Goal: Task Accomplishment & Management: Complete application form

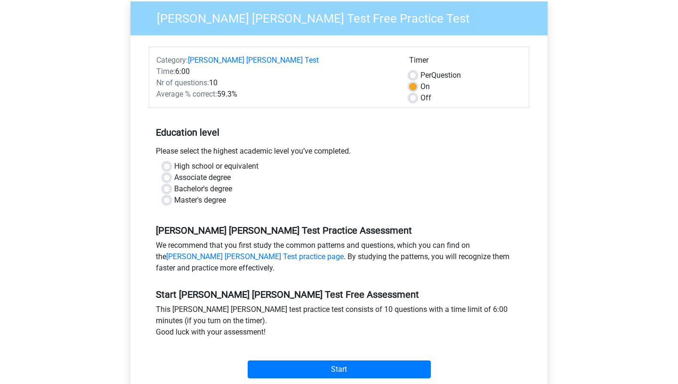
scroll to position [95, 0]
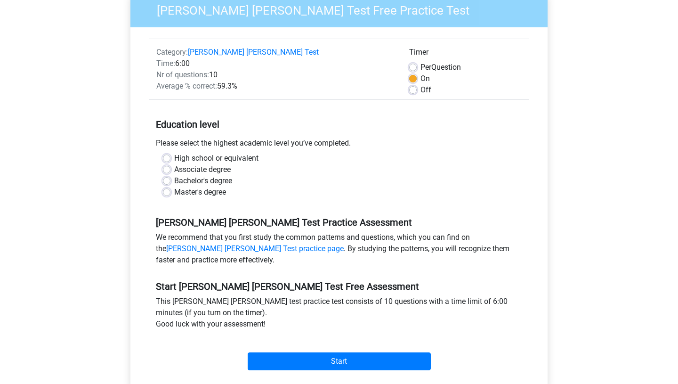
click at [175, 175] on label "Bachelor's degree" at bounding box center [203, 180] width 58 height 11
click at [171, 175] on input "Bachelor's degree" at bounding box center [167, 179] width 8 height 9
radio input "true"
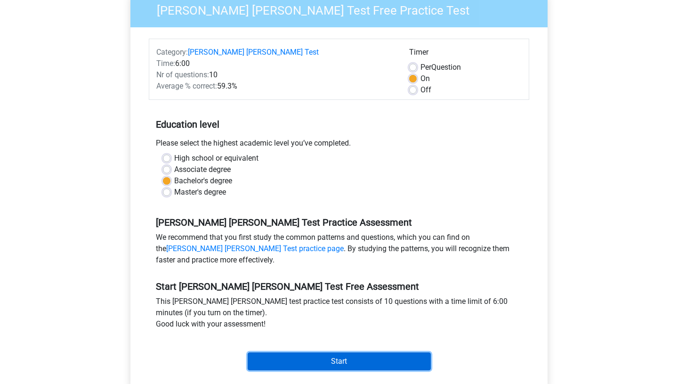
click at [347, 352] on input "Start" at bounding box center [339, 361] width 183 height 18
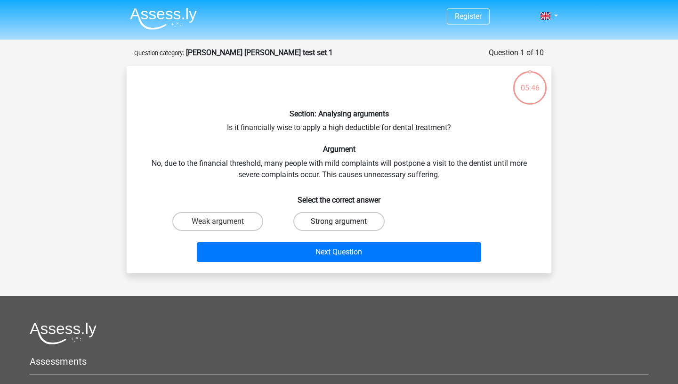
click at [322, 218] on label "Strong argument" at bounding box center [338, 221] width 91 height 19
click at [339, 221] on input "Strong argument" at bounding box center [342, 224] width 6 height 6
radio input "true"
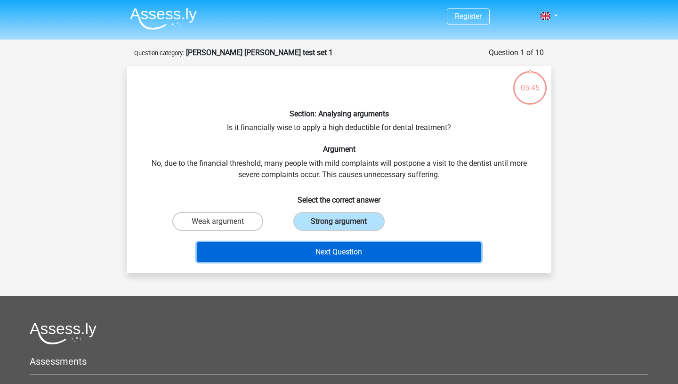
click at [348, 252] on button "Next Question" at bounding box center [339, 252] width 285 height 20
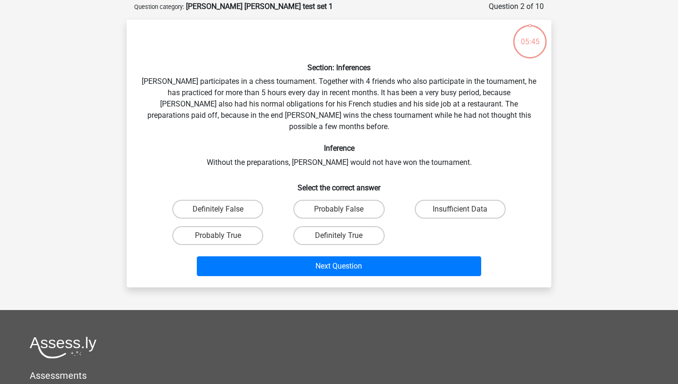
scroll to position [47, 0]
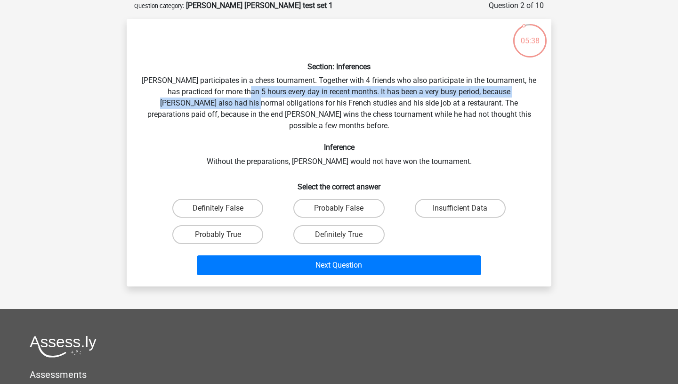
drag, startPoint x: 210, startPoint y: 101, endPoint x: 245, endPoint y: 97, distance: 35.5
click at [245, 97] on div "Section: Inferences Pablo participates in a chess tournament. Together with 4 f…" at bounding box center [338, 152] width 417 height 252
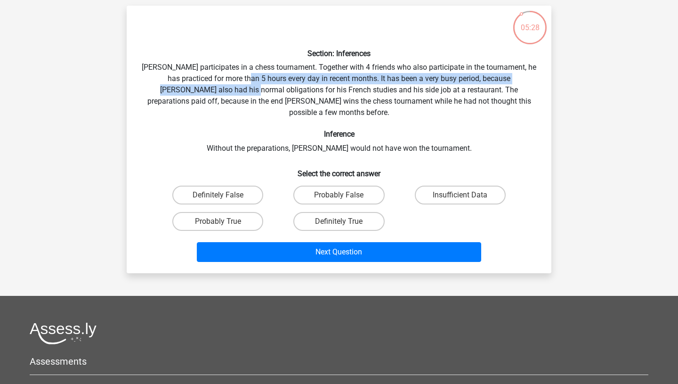
scroll to position [59, 0]
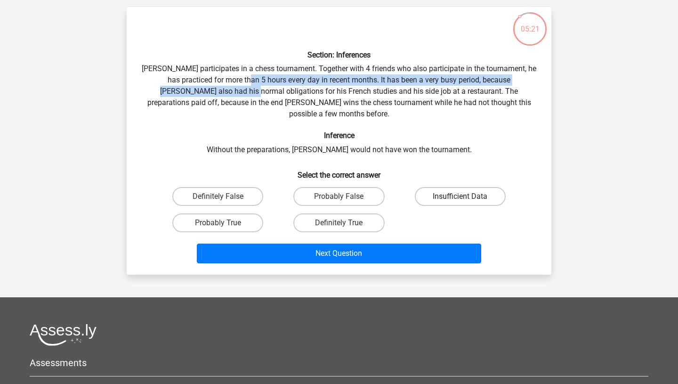
click at [432, 187] on label "Insufficient Data" at bounding box center [460, 196] width 91 height 19
click at [460, 196] on input "Insufficient Data" at bounding box center [463, 199] width 6 height 6
radio input "true"
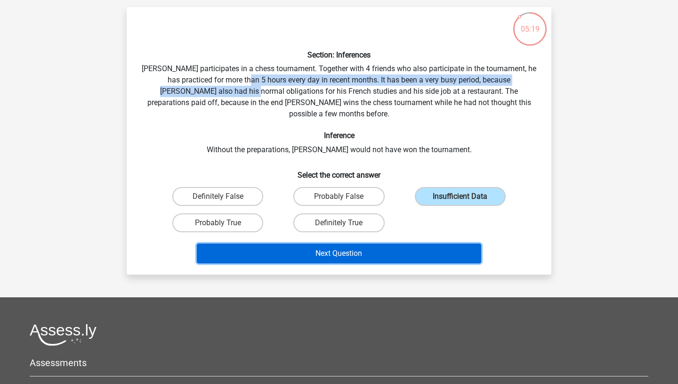
click at [340, 244] on button "Next Question" at bounding box center [339, 254] width 285 height 20
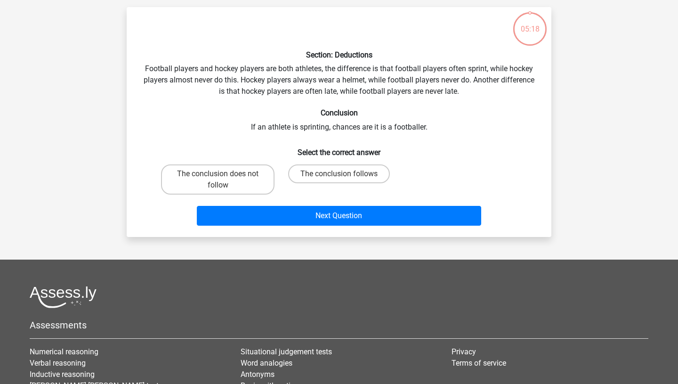
scroll to position [47, 0]
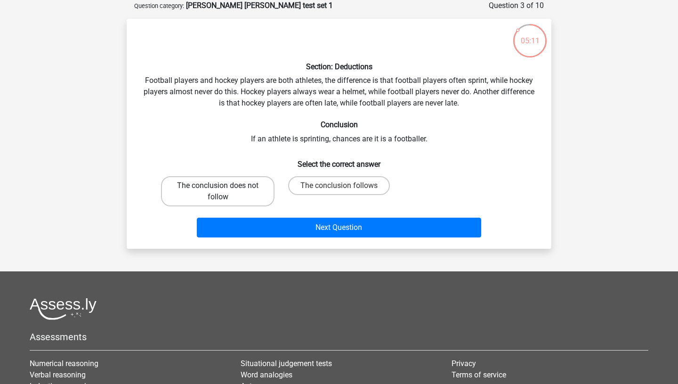
click at [249, 195] on label "The conclusion does not follow" at bounding box center [218, 191] width 114 height 30
click at [224, 192] on input "The conclusion does not follow" at bounding box center [221, 189] width 6 height 6
radio input "true"
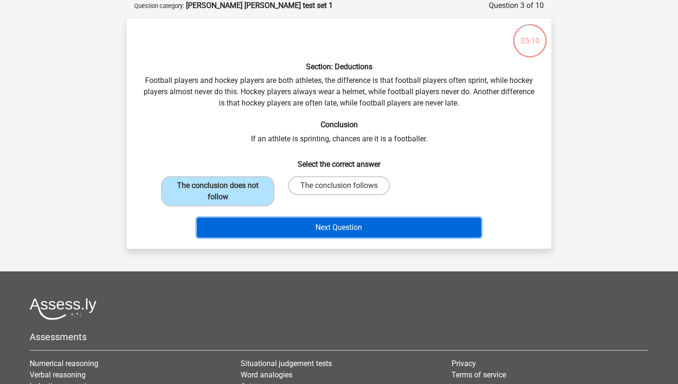
click at [336, 218] on button "Next Question" at bounding box center [339, 228] width 285 height 20
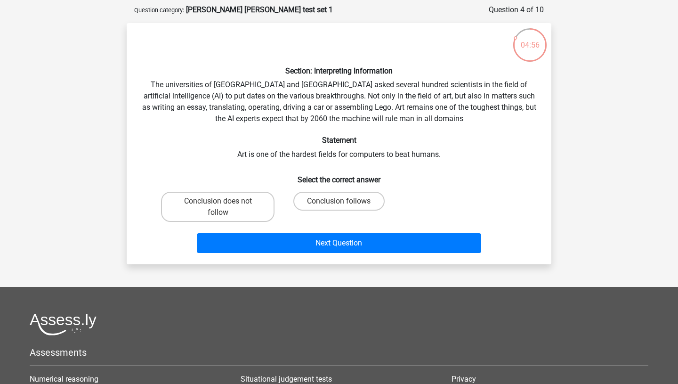
scroll to position [41, 0]
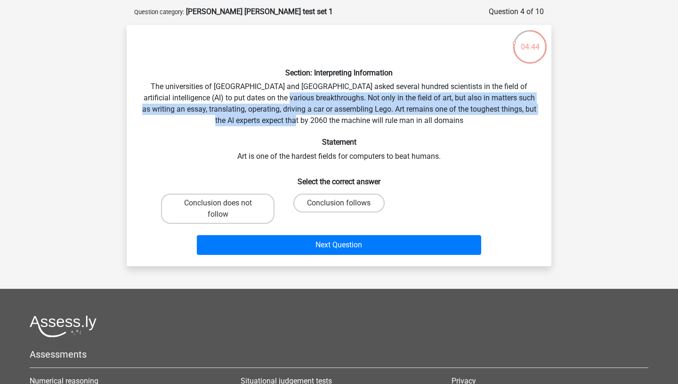
drag, startPoint x: 289, startPoint y: 101, endPoint x: 357, endPoint y: 116, distance: 69.1
click at [357, 117] on div "Section: Interpreting Information The universities of Oxford and Yale asked sev…" at bounding box center [338, 145] width 417 height 226
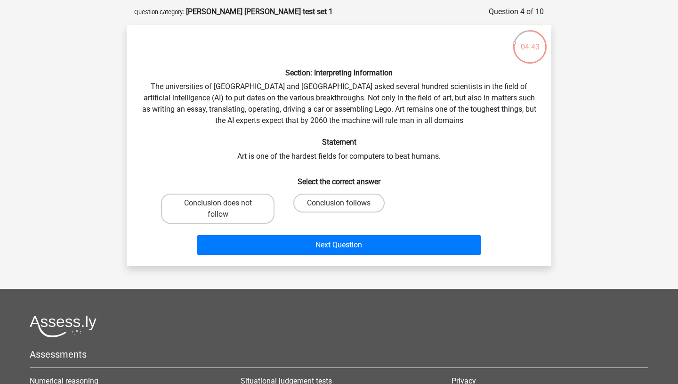
click at [414, 129] on div "Section: Interpreting Information The universities of Oxford and Yale asked sev…" at bounding box center [338, 145] width 417 height 226
click at [338, 200] on label "Conclusion follows" at bounding box center [338, 203] width 91 height 19
click at [339, 203] on input "Conclusion follows" at bounding box center [342, 206] width 6 height 6
radio input "true"
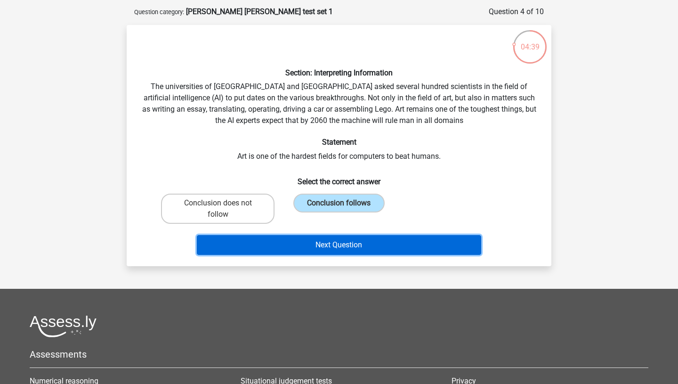
click at [366, 242] on button "Next Question" at bounding box center [339, 245] width 285 height 20
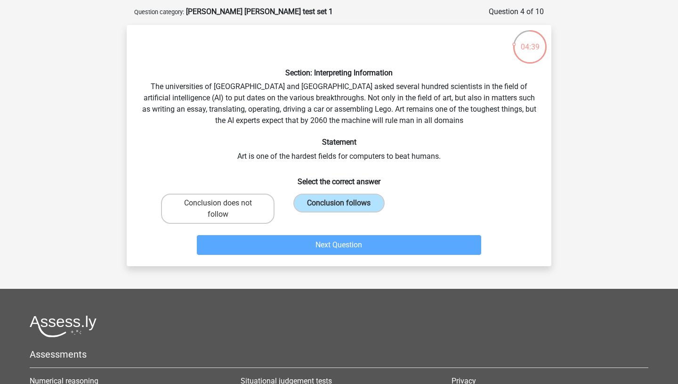
scroll to position [47, 0]
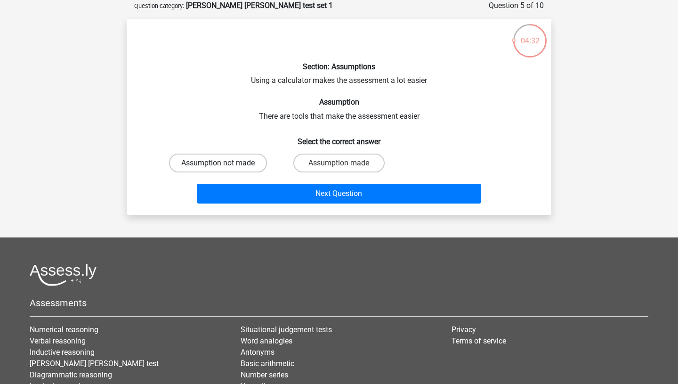
click at [248, 158] on label "Assumption not made" at bounding box center [218, 163] width 98 height 19
click at [224, 163] on input "Assumption not made" at bounding box center [221, 166] width 6 height 6
radio input "true"
click at [305, 164] on label "Assumption made" at bounding box center [338, 163] width 91 height 19
click at [339, 164] on input "Assumption made" at bounding box center [342, 166] width 6 height 6
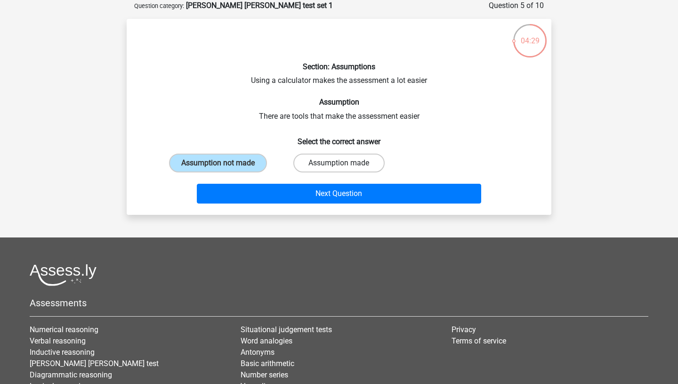
radio input "true"
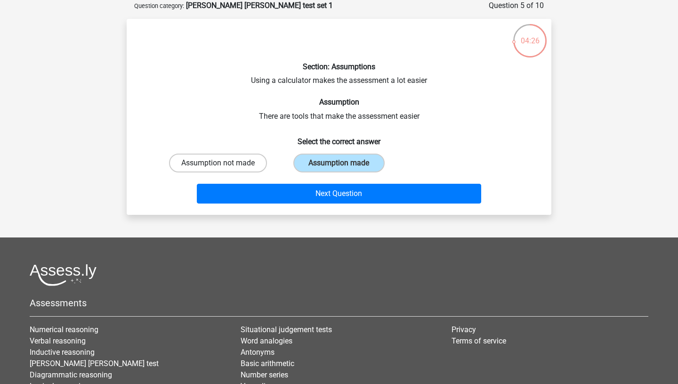
click at [241, 161] on label "Assumption not made" at bounding box center [218, 163] width 98 height 19
click at [224, 163] on input "Assumption not made" at bounding box center [221, 166] width 6 height 6
radio input "true"
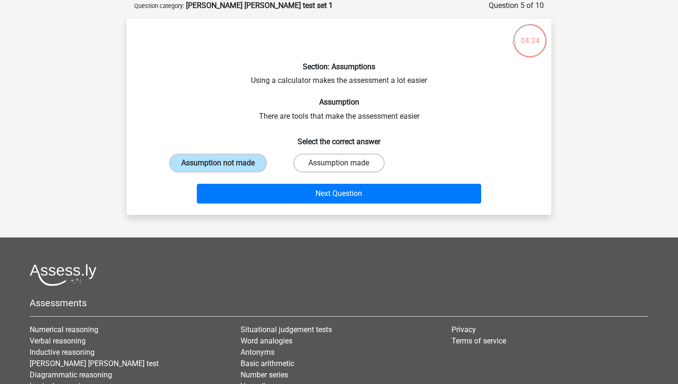
click at [333, 165] on label "Assumption made" at bounding box center [338, 163] width 91 height 19
click at [339, 165] on input "Assumption made" at bounding box center [342, 166] width 6 height 6
radio input "true"
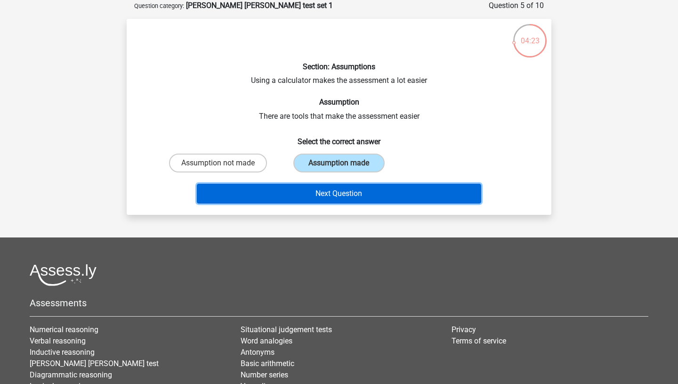
click at [333, 194] on button "Next Question" at bounding box center [339, 194] width 285 height 20
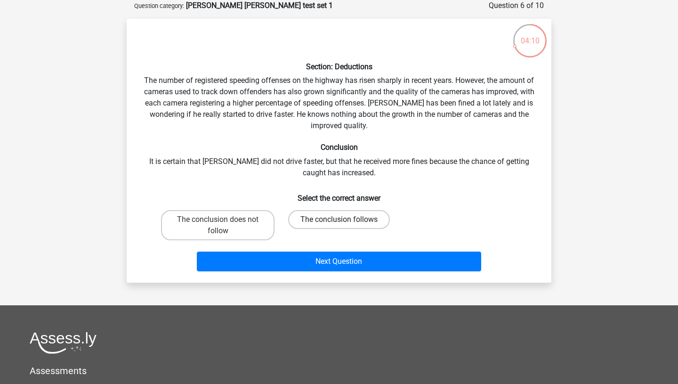
click at [351, 218] on label "The conclusion follows" at bounding box center [339, 219] width 102 height 19
click at [345, 219] on input "The conclusion follows" at bounding box center [342, 222] width 6 height 6
radio input "true"
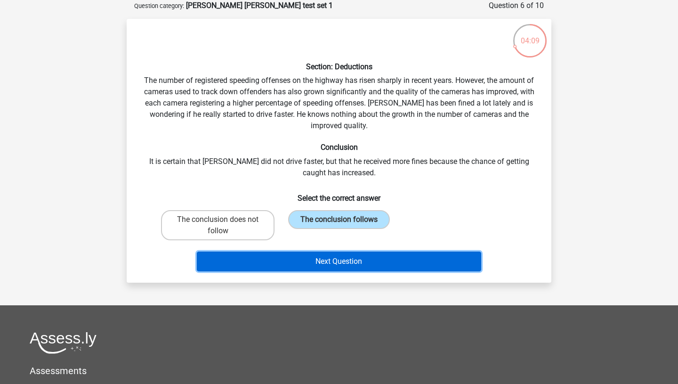
click at [367, 267] on button "Next Question" at bounding box center [339, 262] width 285 height 20
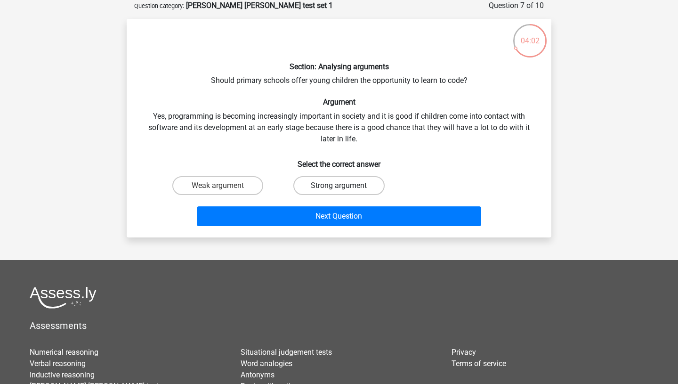
click at [325, 182] on label "Strong argument" at bounding box center [338, 185] width 91 height 19
click at [339, 186] on input "Strong argument" at bounding box center [342, 189] width 6 height 6
radio input "true"
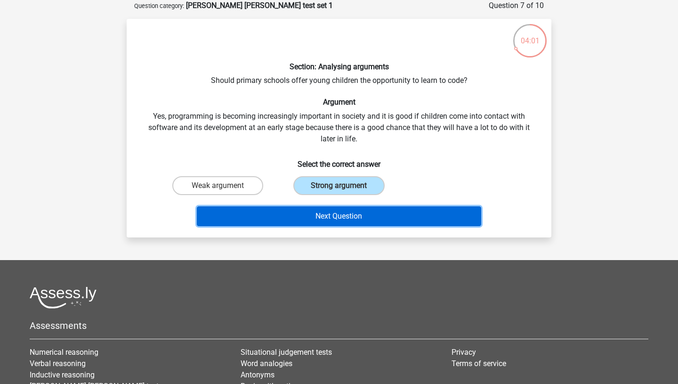
click at [360, 218] on button "Next Question" at bounding box center [339, 216] width 285 height 20
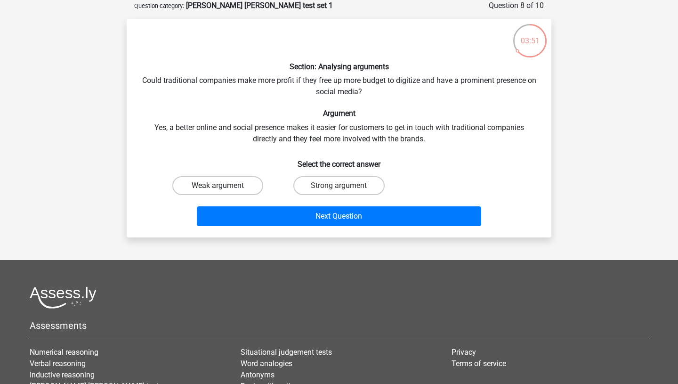
click at [250, 186] on label "Weak argument" at bounding box center [217, 185] width 91 height 19
click at [224, 186] on input "Weak argument" at bounding box center [221, 189] width 6 height 6
radio input "true"
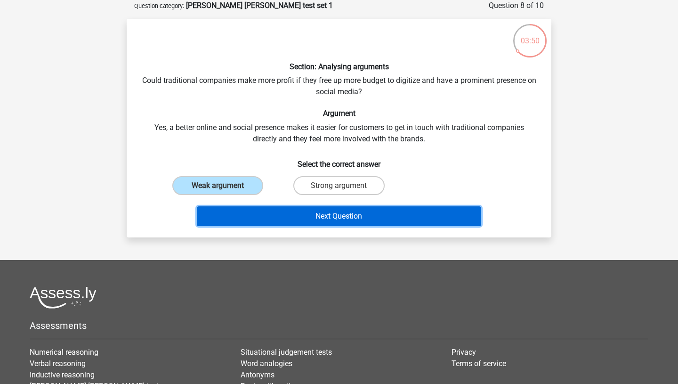
click at [361, 216] on button "Next Question" at bounding box center [339, 216] width 285 height 20
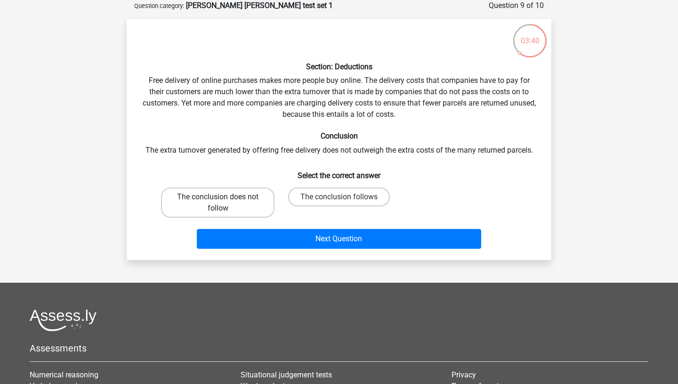
click at [248, 199] on label "The conclusion does not follow" at bounding box center [218, 202] width 114 height 30
click at [224, 199] on input "The conclusion does not follow" at bounding box center [221, 200] width 6 height 6
radio input "true"
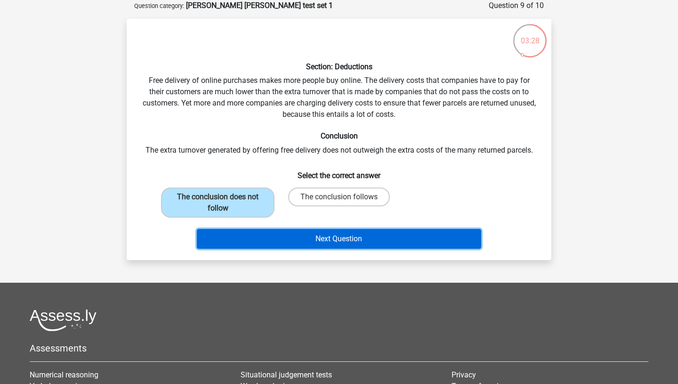
click at [341, 236] on button "Next Question" at bounding box center [339, 239] width 285 height 20
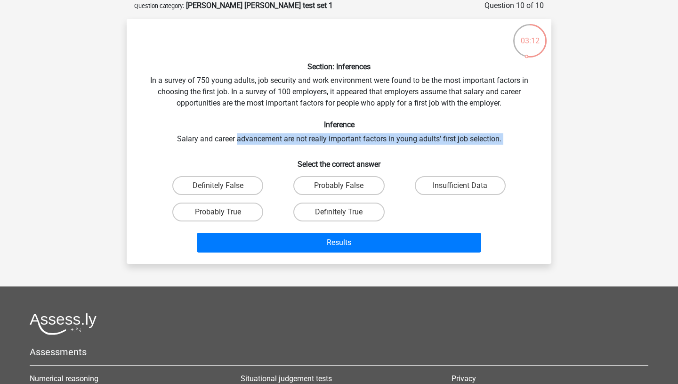
drag, startPoint x: 236, startPoint y: 144, endPoint x: 279, endPoint y: 148, distance: 43.0
click at [278, 148] on div "Section: Inferences In a survey of 750 young adults, job security and work envi…" at bounding box center [338, 141] width 417 height 230
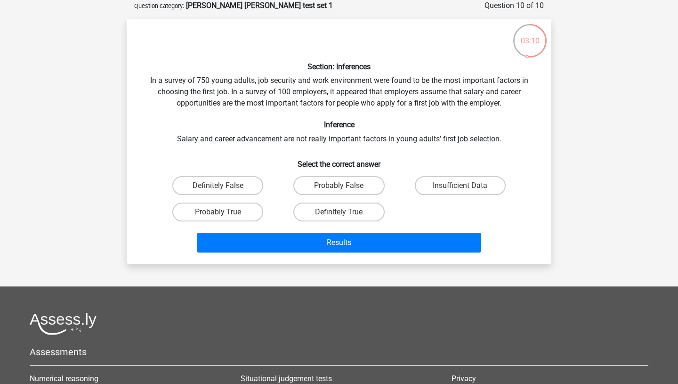
click at [257, 124] on h6 "Inference" at bounding box center [339, 124] width 395 height 9
click at [247, 190] on label "Definitely False" at bounding box center [217, 185] width 91 height 19
click at [224, 190] on input "Definitely False" at bounding box center [221, 189] width 6 height 6
radio input "true"
click at [324, 187] on label "Probably False" at bounding box center [338, 185] width 91 height 19
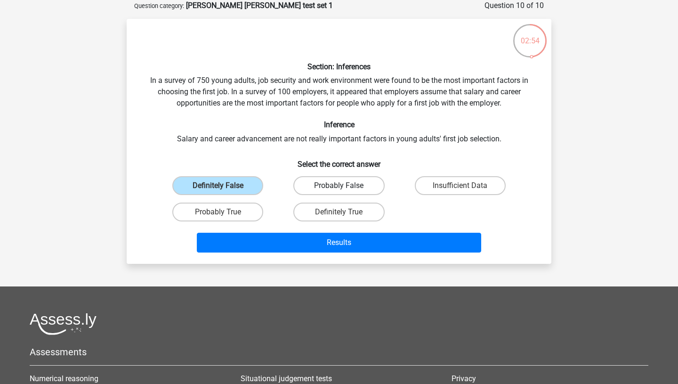
click at [339, 187] on input "Probably False" at bounding box center [342, 189] width 6 height 6
radio input "true"
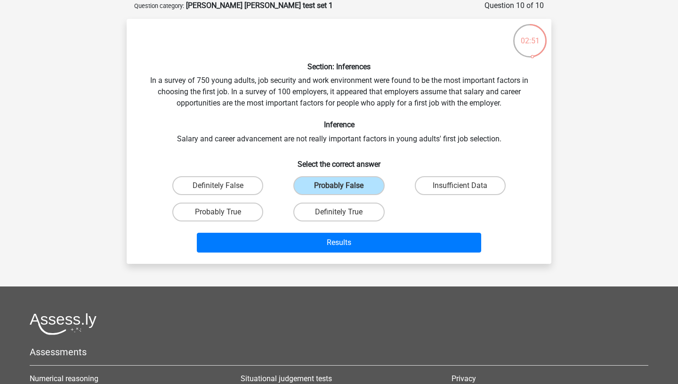
click at [377, 230] on div "Results" at bounding box center [339, 240] width 395 height 31
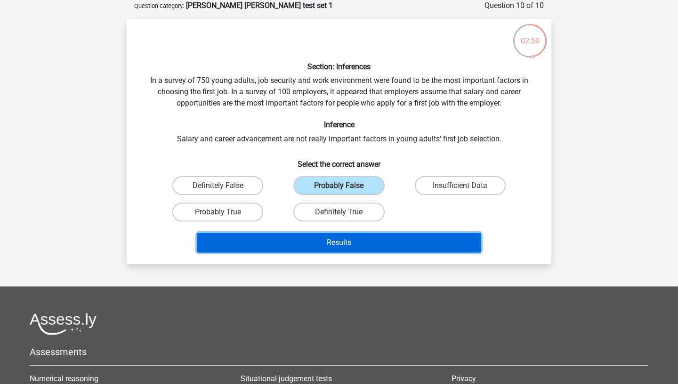
click at [379, 241] on button "Results" at bounding box center [339, 243] width 285 height 20
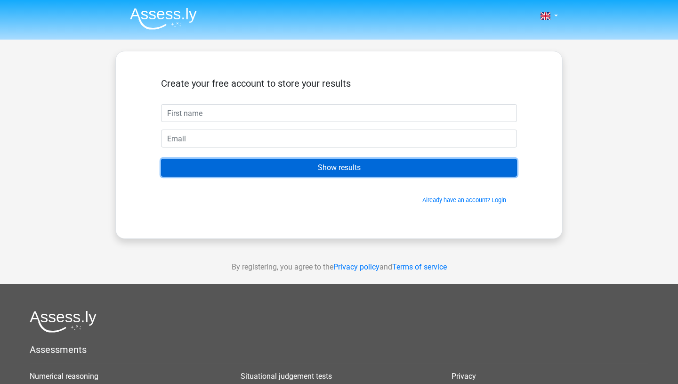
click at [327, 175] on input "Show results" at bounding box center [339, 168] width 356 height 18
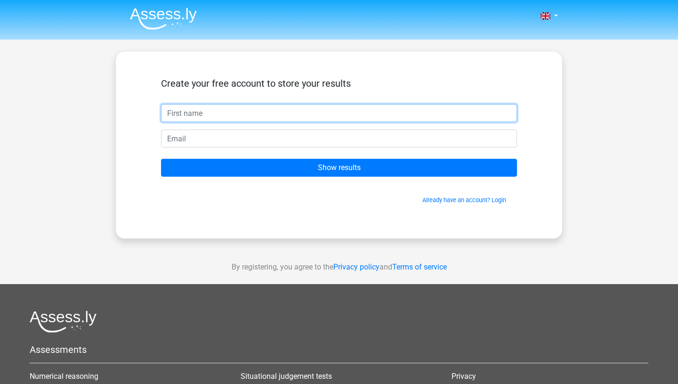
click at [234, 119] on input "text" at bounding box center [339, 113] width 356 height 18
type input "[PERSON_NAME]"
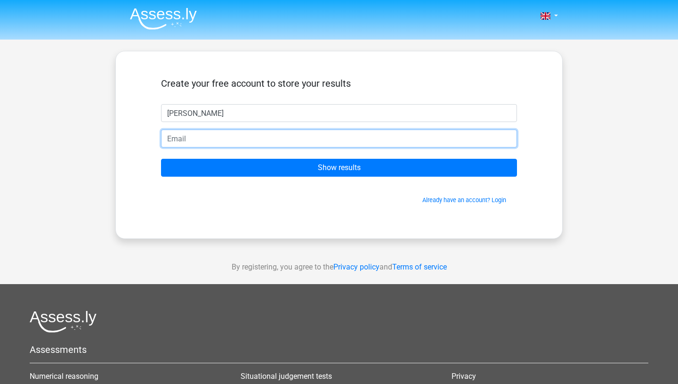
click at [238, 137] on input "email" at bounding box center [339, 139] width 356 height 18
type input "[EMAIL_ADDRESS][DOMAIN_NAME]"
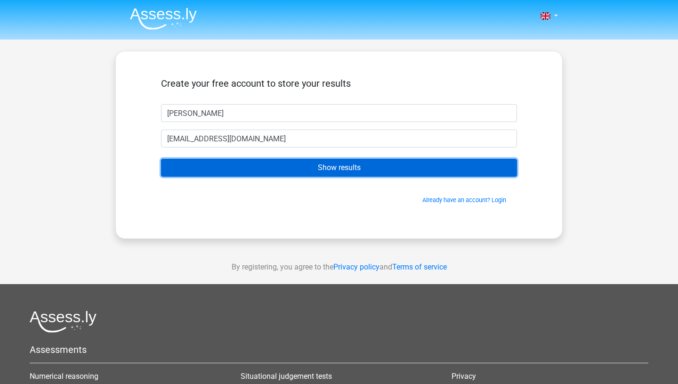
click at [360, 171] on input "Show results" at bounding box center [339, 168] width 356 height 18
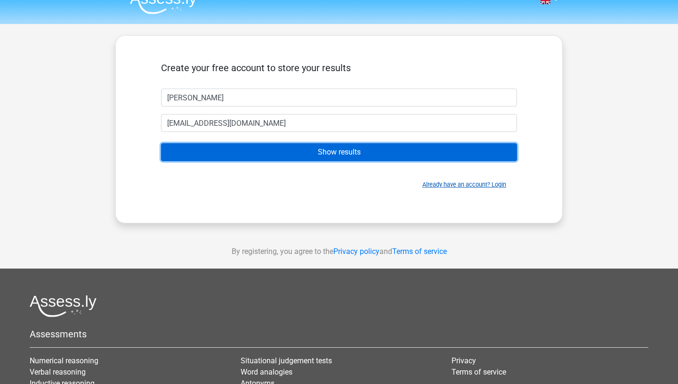
scroll to position [32, 0]
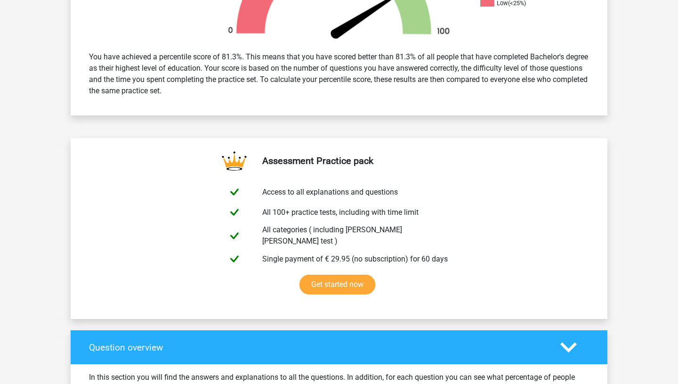
scroll to position [375, 0]
